Goal: Contribute content

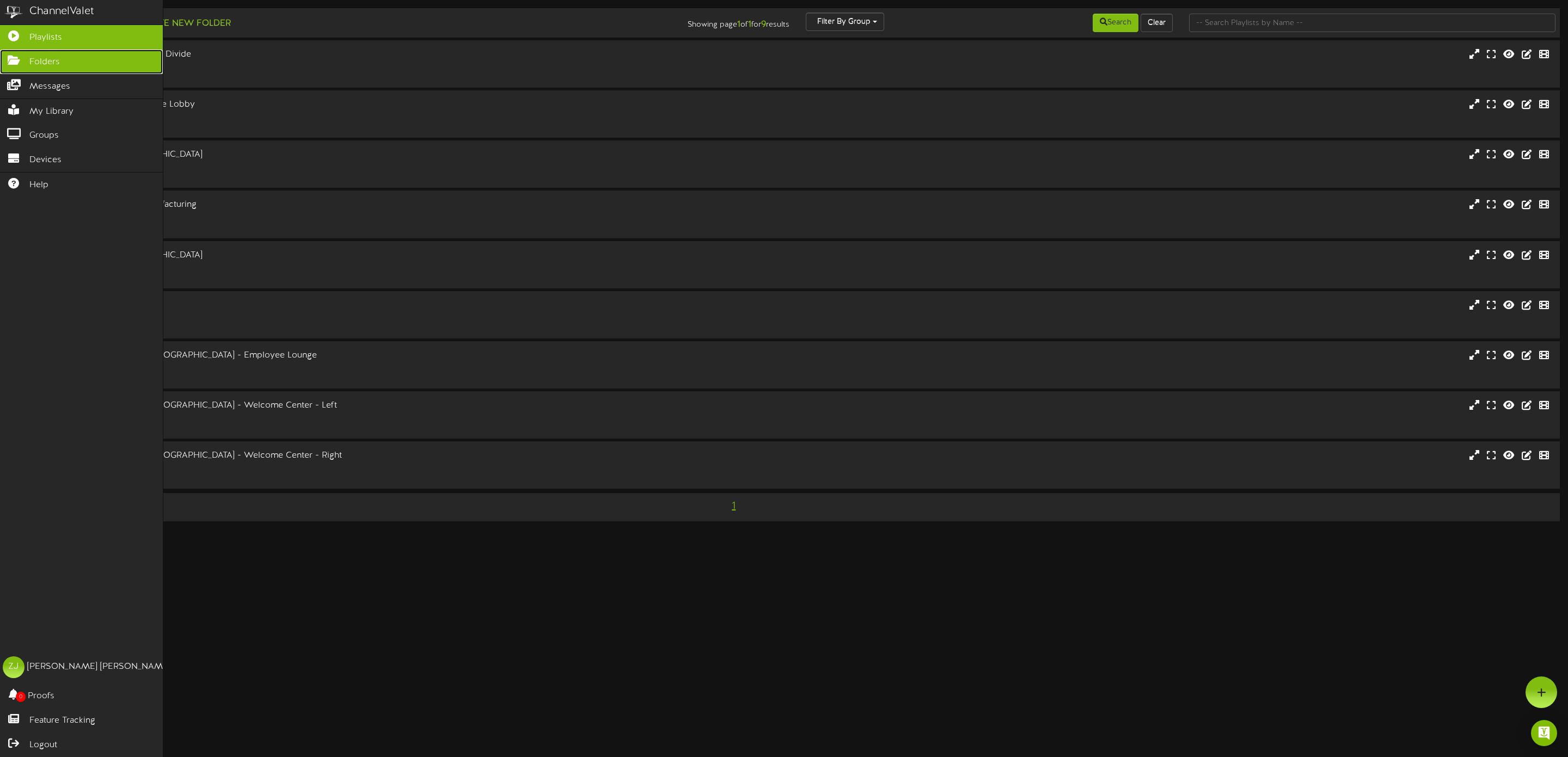
click at [34, 62] on span "Folders" at bounding box center [44, 62] width 30 height 13
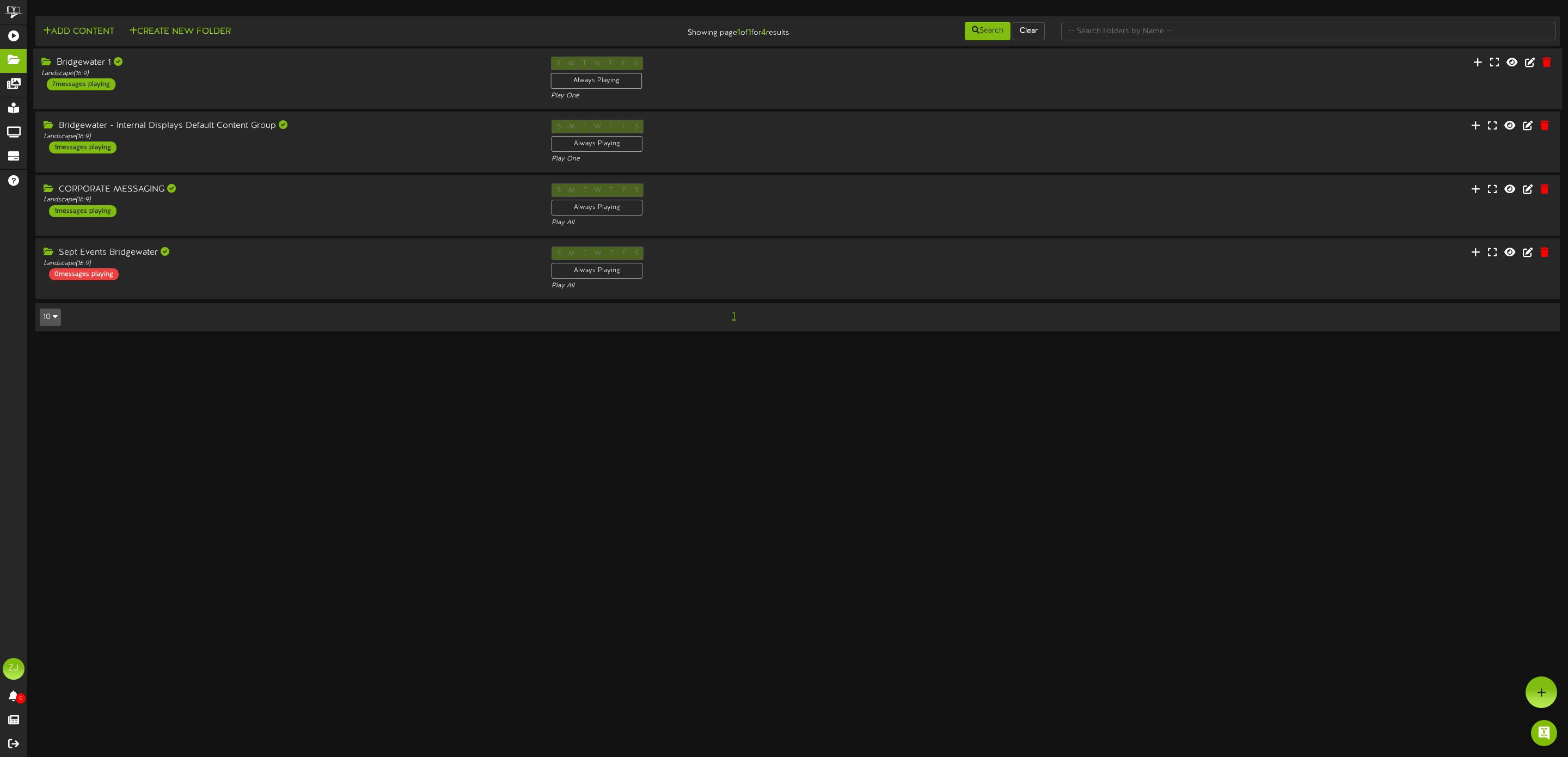
click at [158, 80] on div "Bridgewater 1 Landscape ( 16:9 ) 7 messages playing" at bounding box center [288, 73] width 509 height 34
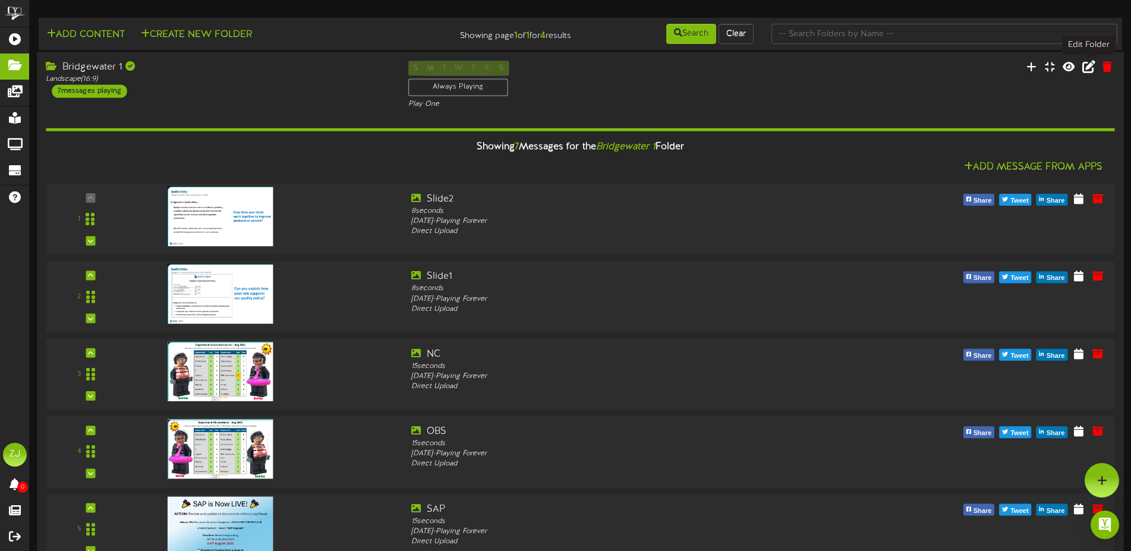
click at [1091, 67] on icon at bounding box center [1088, 66] width 13 height 13
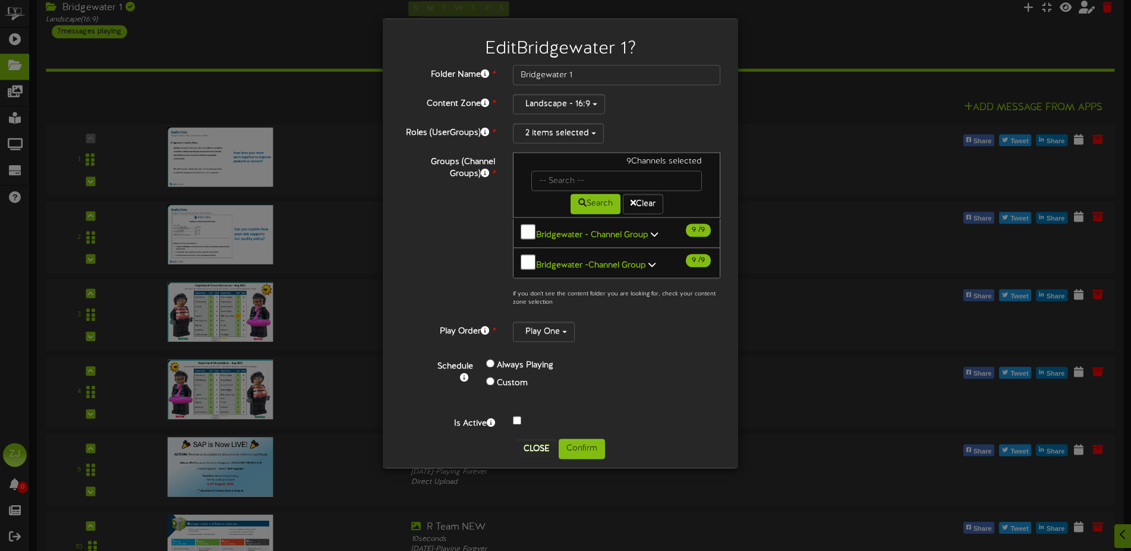
scroll to position [364, 0]
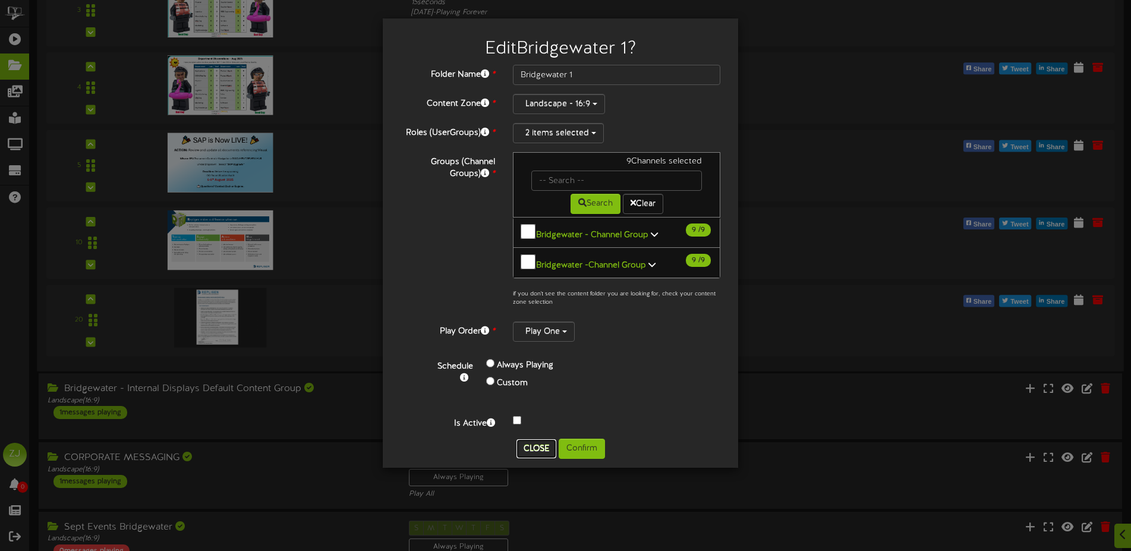
click at [530, 443] on button "Close" at bounding box center [536, 448] width 40 height 19
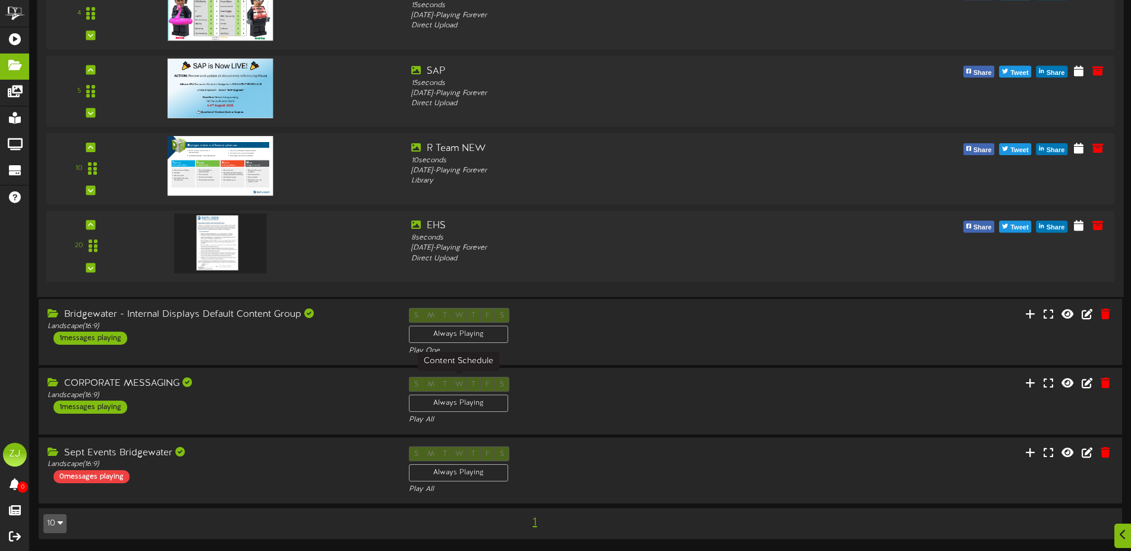
scroll to position [196, 0]
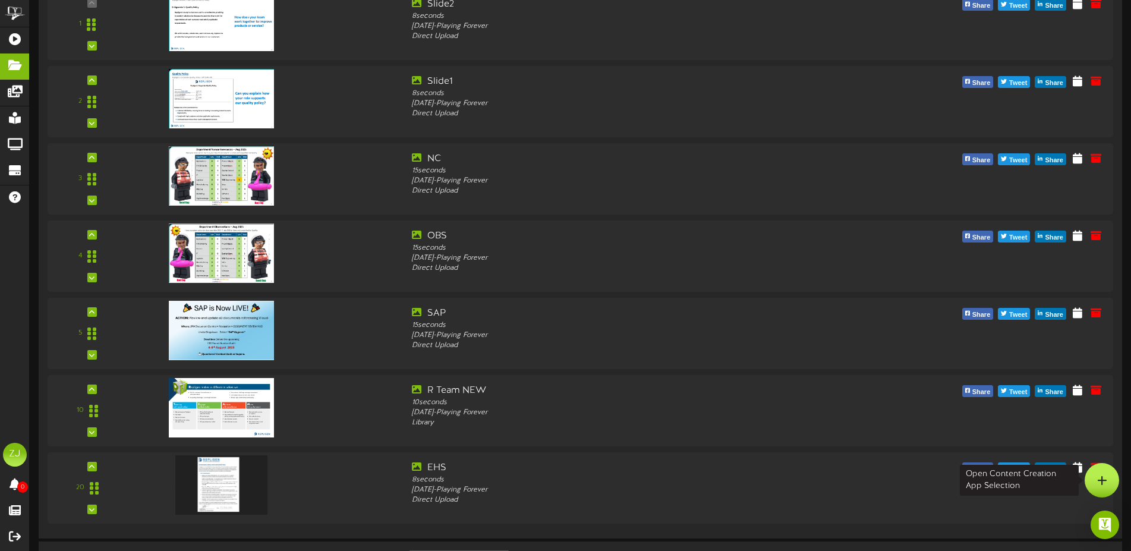
click at [1092, 481] on div at bounding box center [1102, 480] width 34 height 34
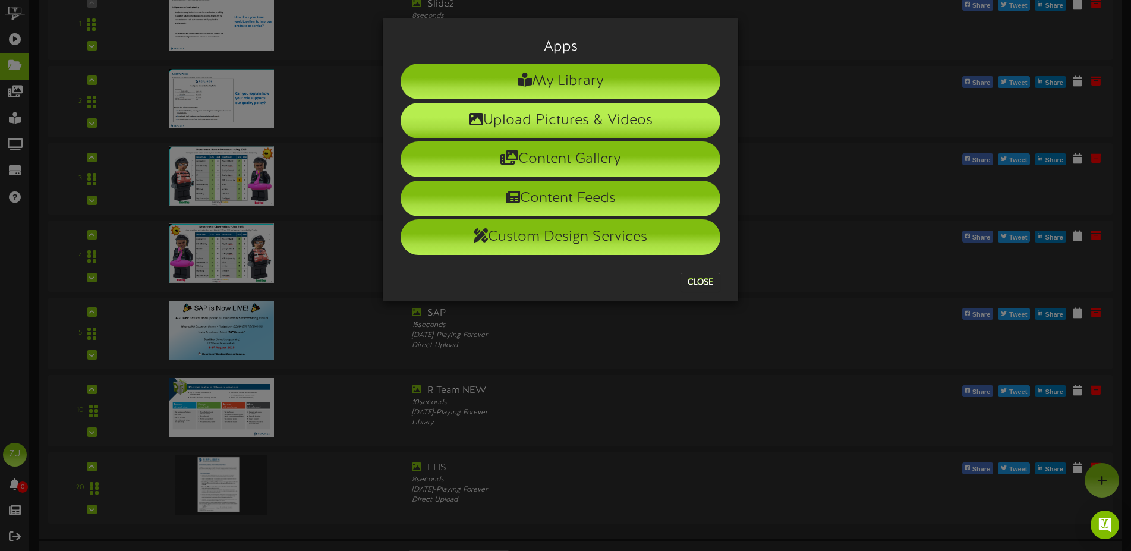
click at [555, 123] on li "Upload Pictures & Videos" at bounding box center [561, 121] width 320 height 36
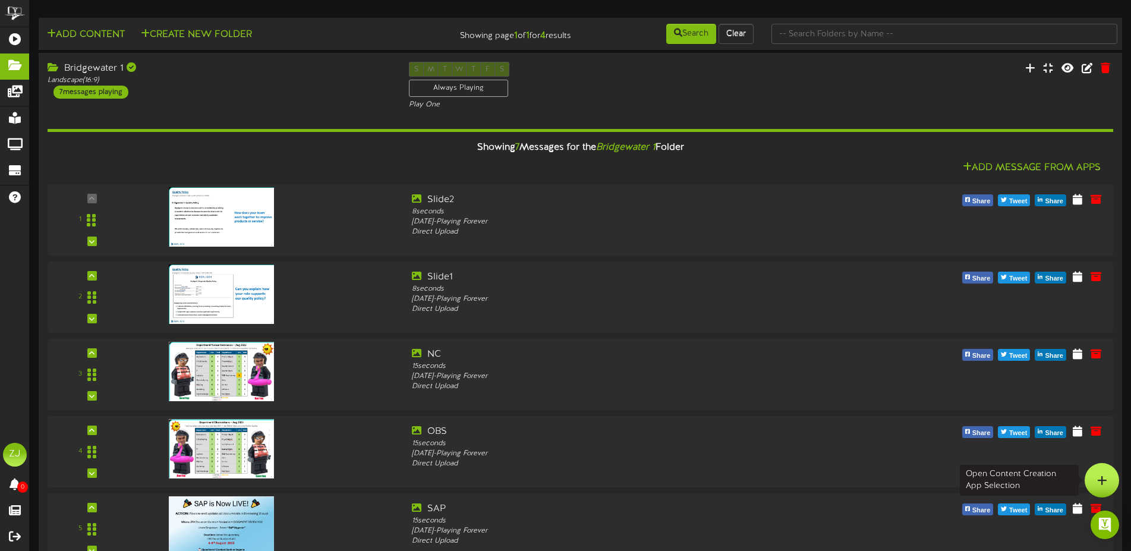
click at [1103, 488] on div at bounding box center [1102, 480] width 34 height 34
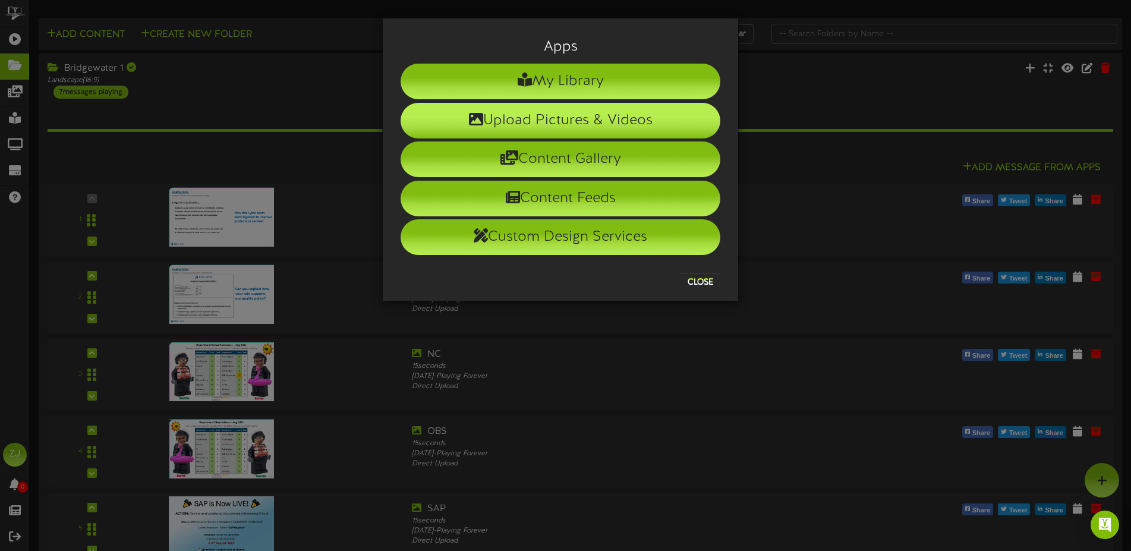
click at [510, 113] on li "Upload Pictures & Videos" at bounding box center [561, 121] width 320 height 36
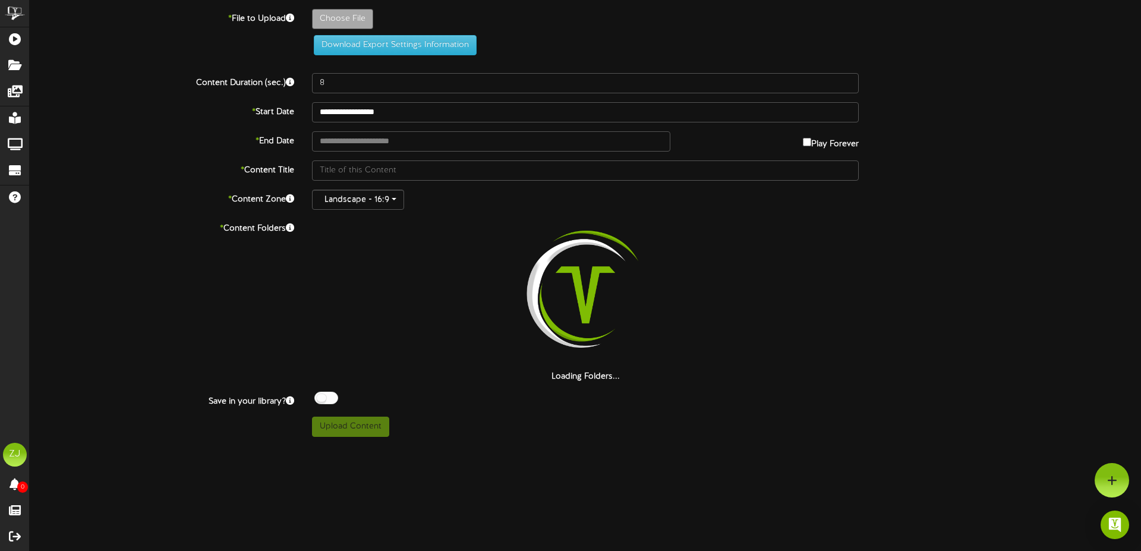
click at [345, 34] on div "Choose File" at bounding box center [726, 22] width 847 height 26
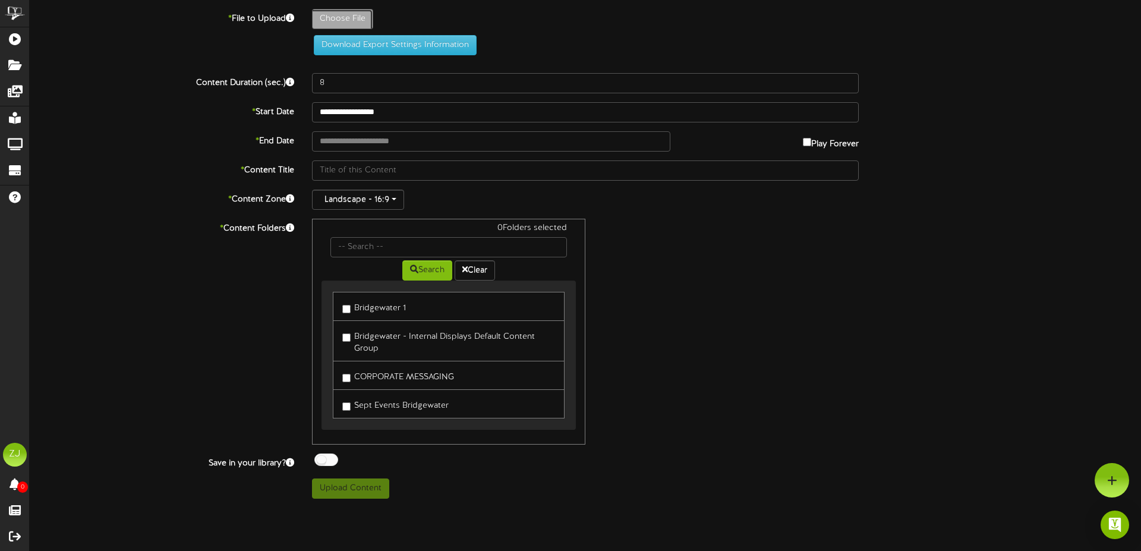
type input "**********"
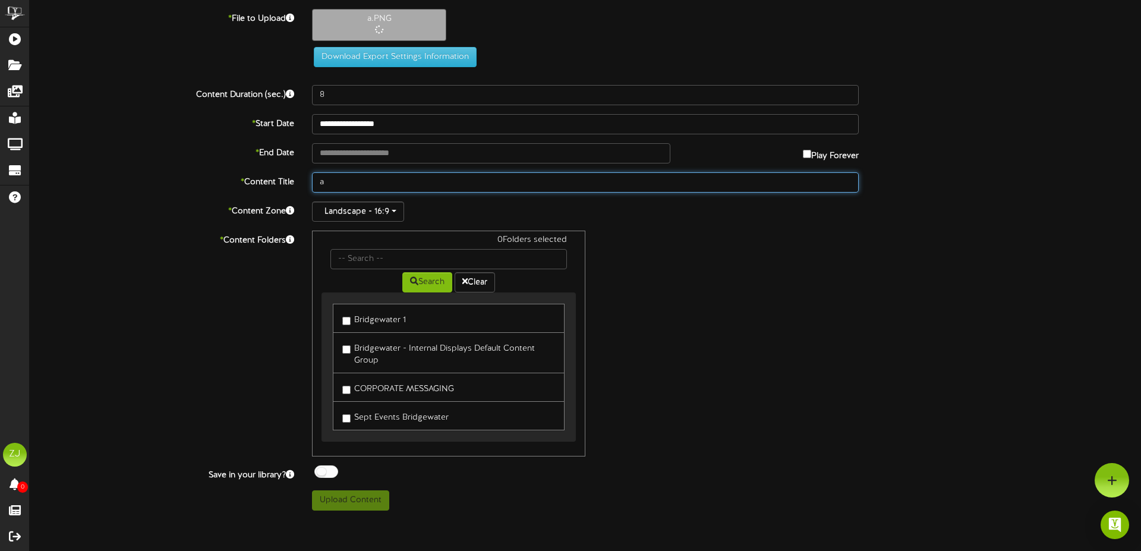
drag, startPoint x: 350, startPoint y: 181, endPoint x: 158, endPoint y: 162, distance: 192.9
click at [312, 172] on input "a" at bounding box center [585, 182] width 547 height 20
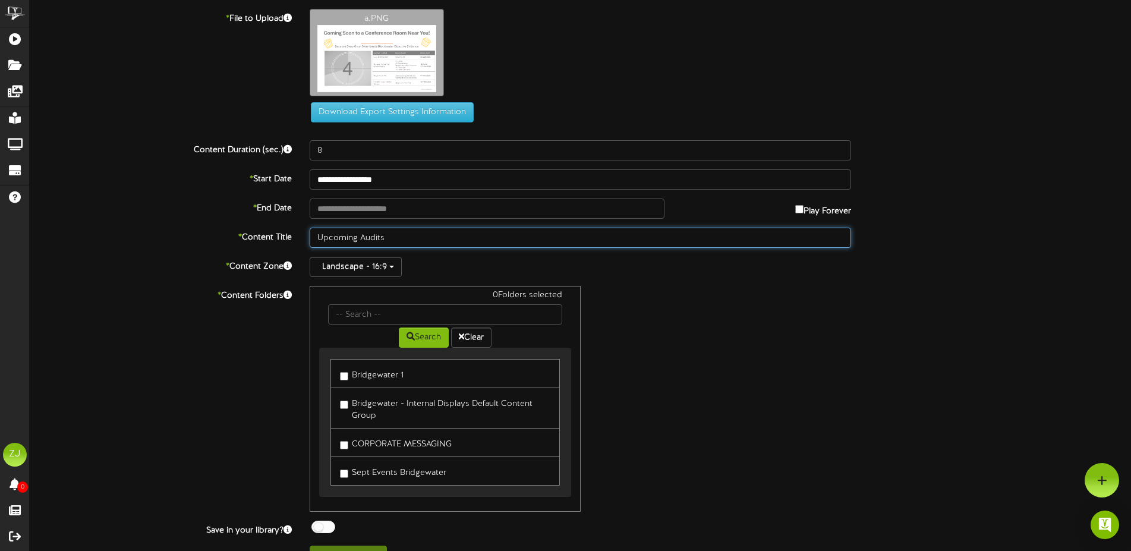
type input "Upcoming Audits"
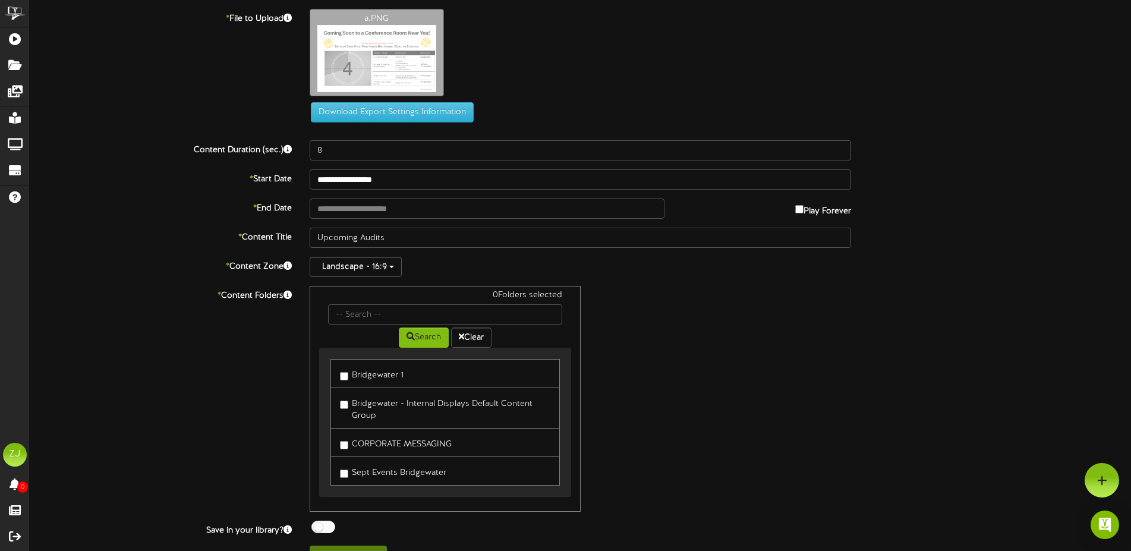
click at [361, 370] on label "Bridgewater 1" at bounding box center [372, 374] width 64 height 16
click at [130, 372] on div "* Content Folders 1 Folders selected Search Clear Bridgewater 1" at bounding box center [580, 399] width 1119 height 226
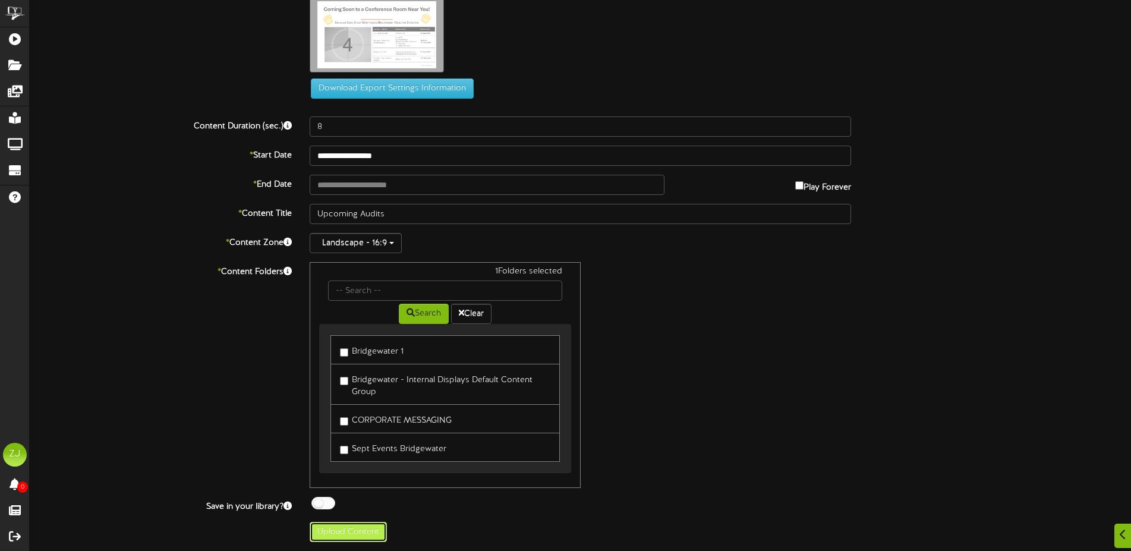
click at [335, 531] on button "Upload Content" at bounding box center [348, 532] width 77 height 20
type input "**********"
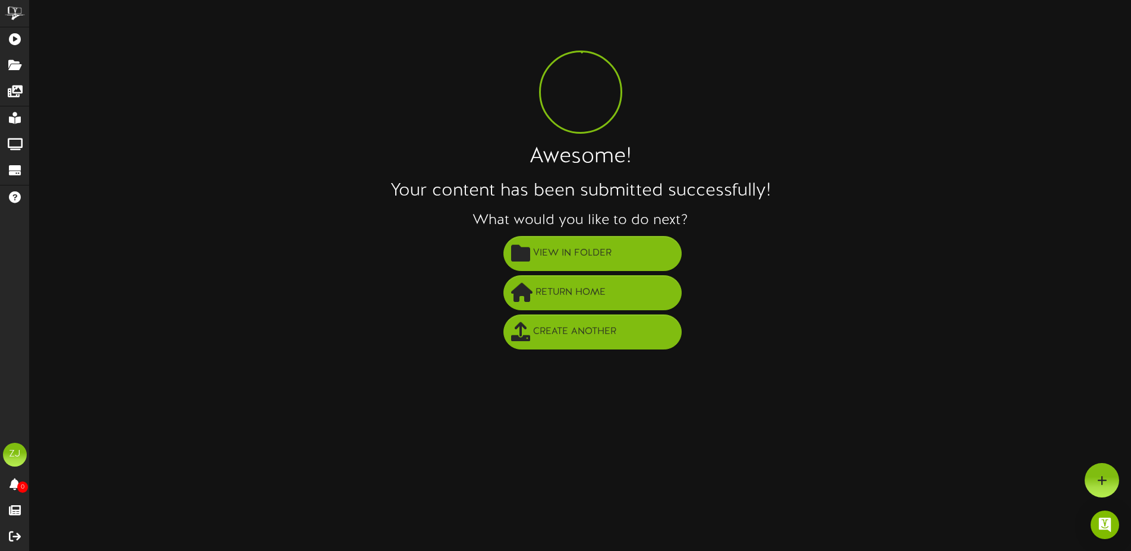
scroll to position [0, 0]
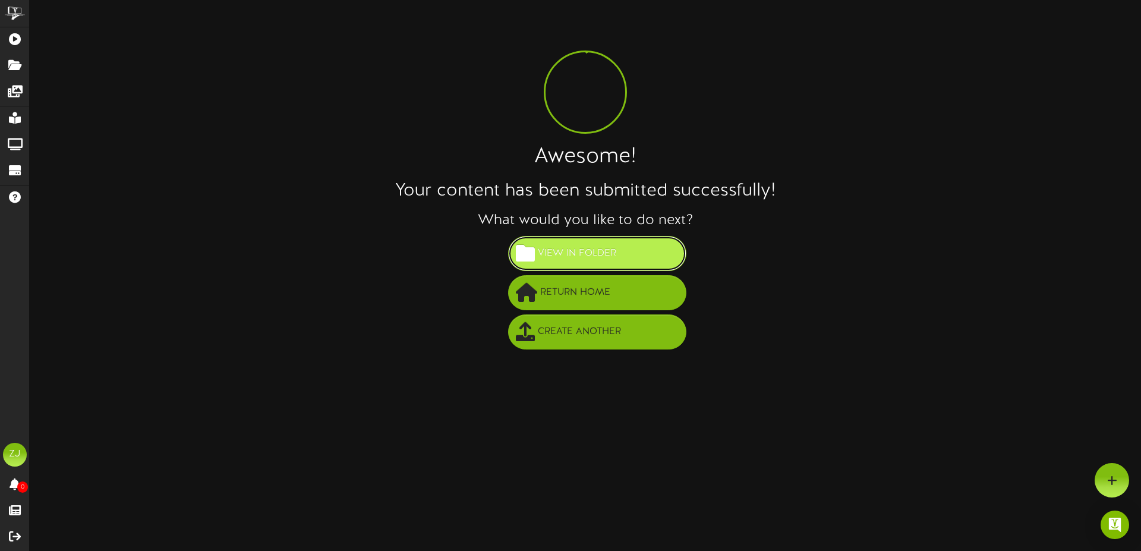
click at [552, 257] on span "View in Folder" at bounding box center [577, 254] width 84 height 20
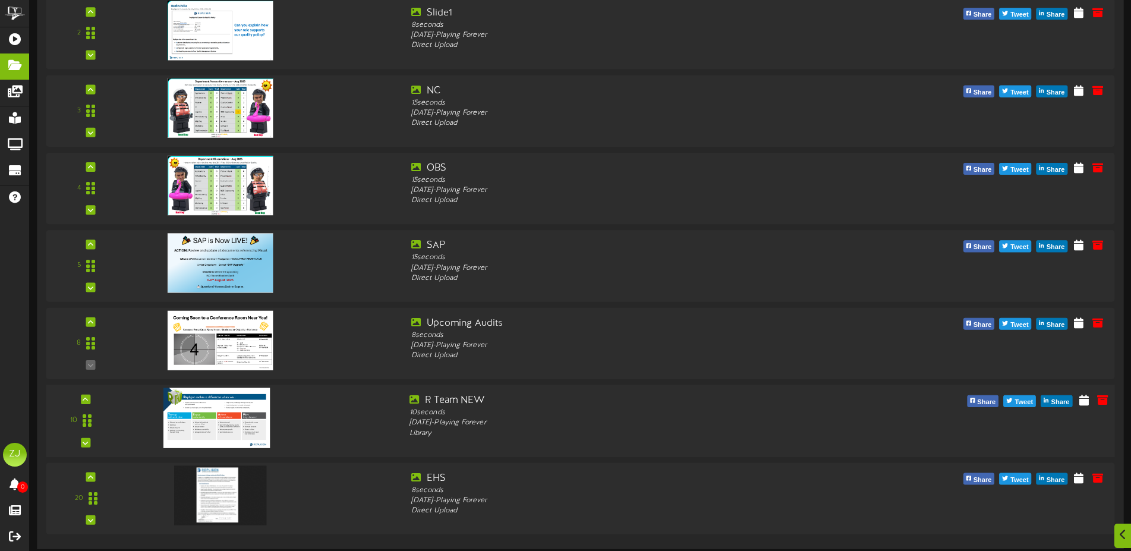
scroll to position [203, 0]
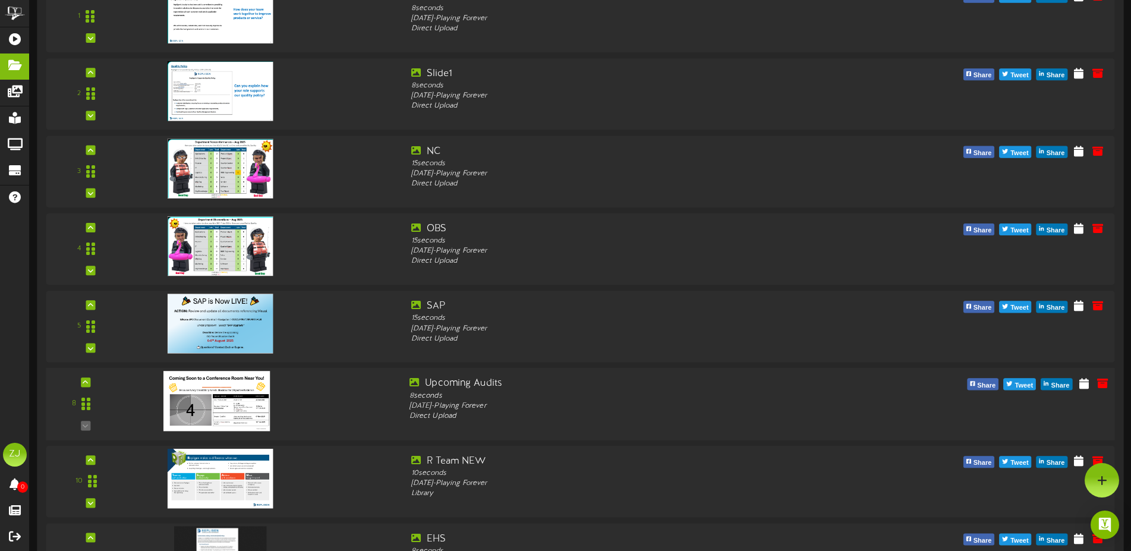
click at [347, 398] on div at bounding box center [266, 398] width 270 height 42
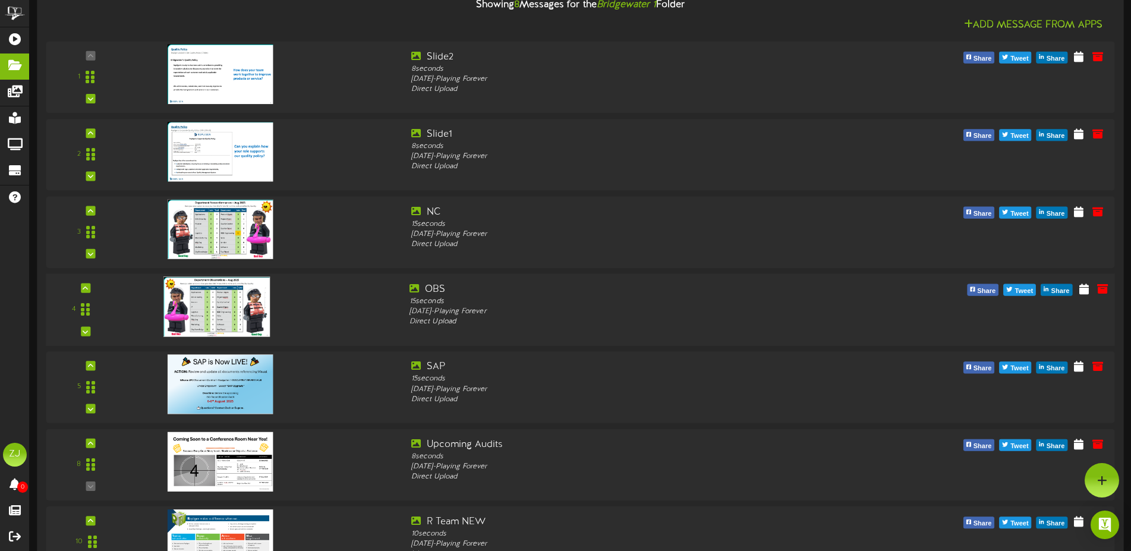
scroll to position [0, 0]
